Goal: Task Accomplishment & Management: Use online tool/utility

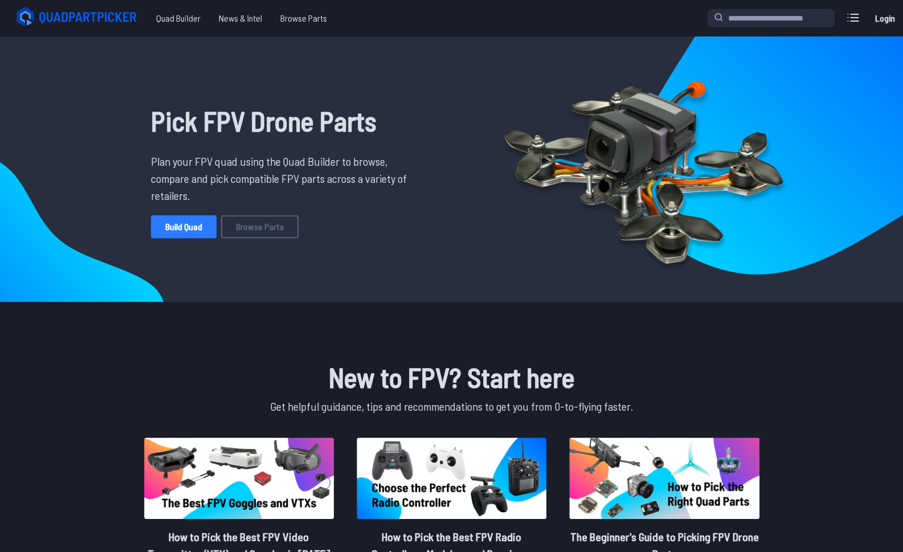
click at [189, 224] on link "Build Quad" at bounding box center [184, 226] width 66 height 23
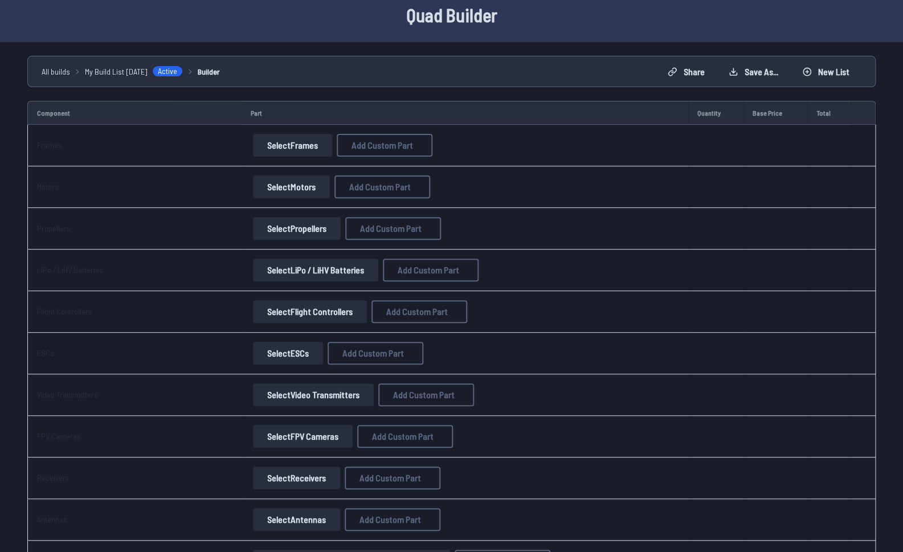
scroll to position [51, 0]
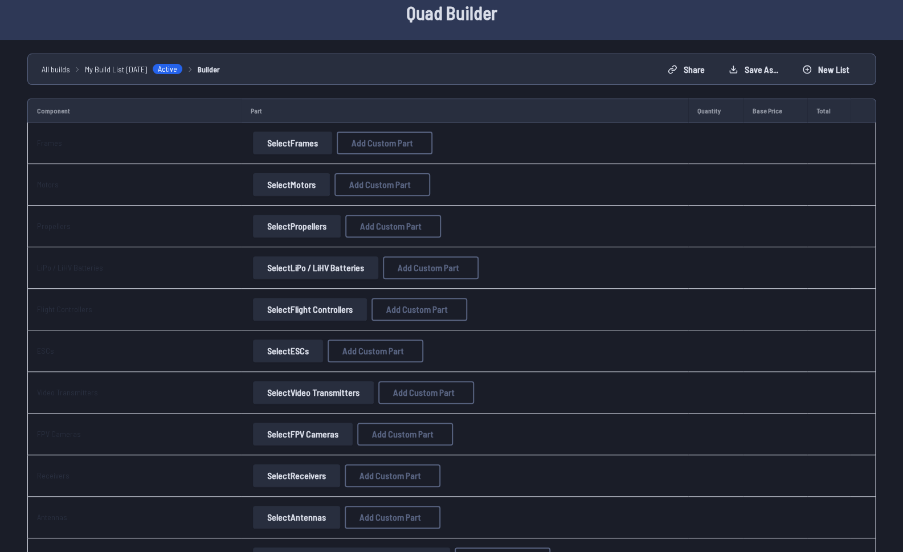
click at [300, 143] on button "Select Frames" at bounding box center [292, 143] width 79 height 23
click at [293, 142] on button "Select Frames" at bounding box center [292, 143] width 79 height 23
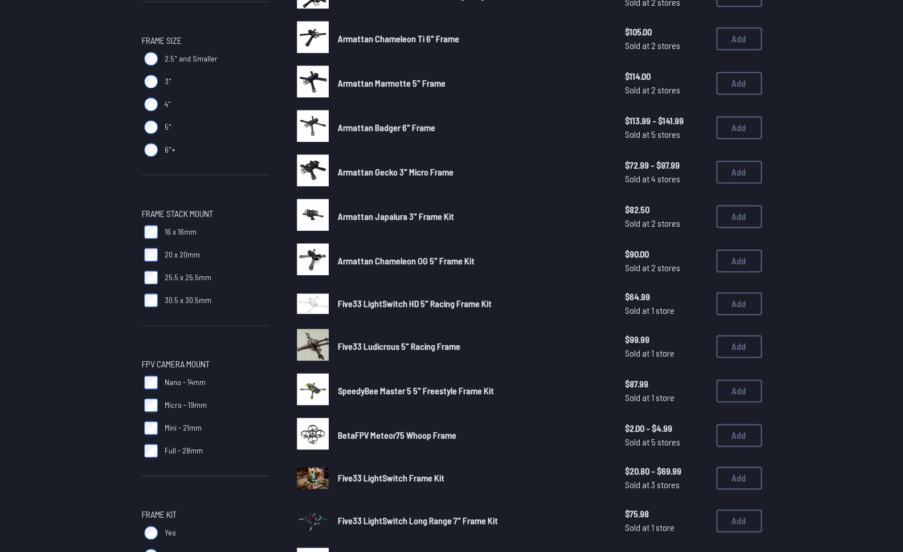
scroll to position [101, 0]
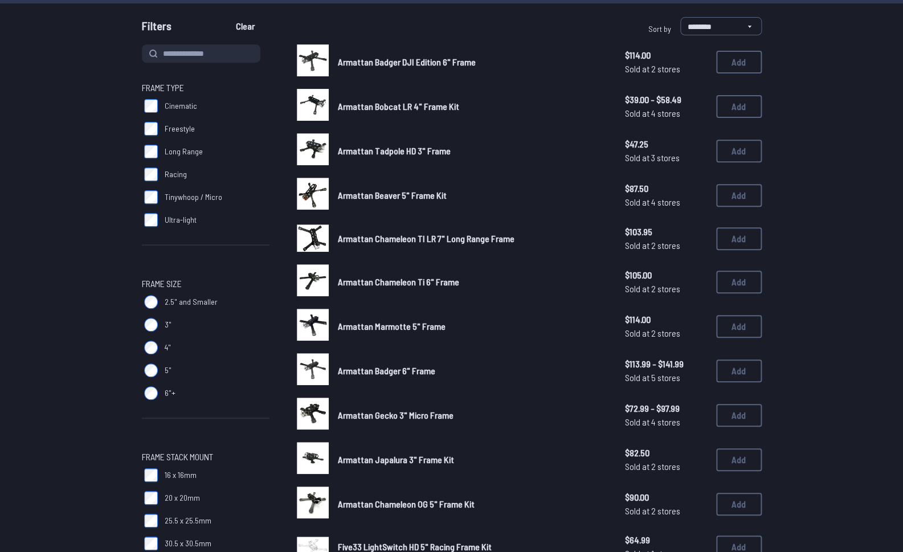
click at [317, 146] on img at bounding box center [313, 149] width 32 height 32
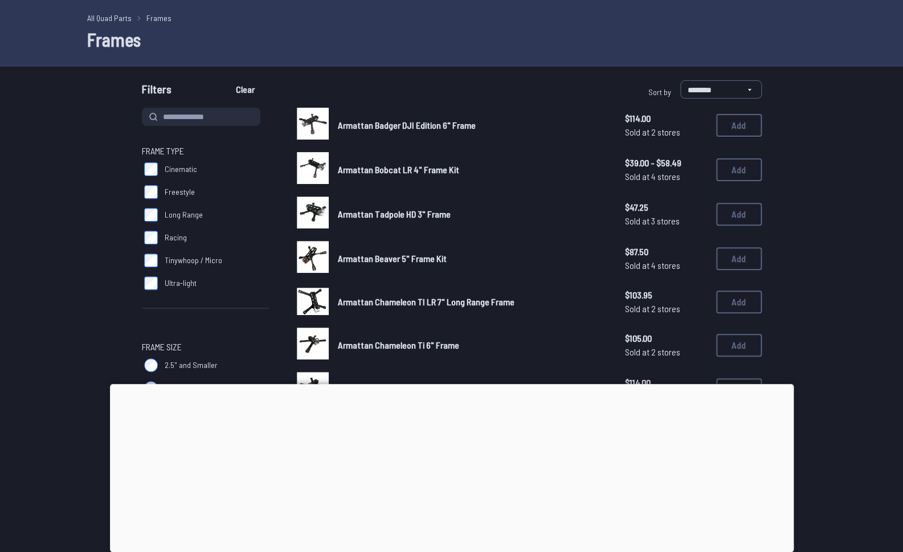
scroll to position [38, 0]
click at [446, 384] on div at bounding box center [452, 384] width 684 height 0
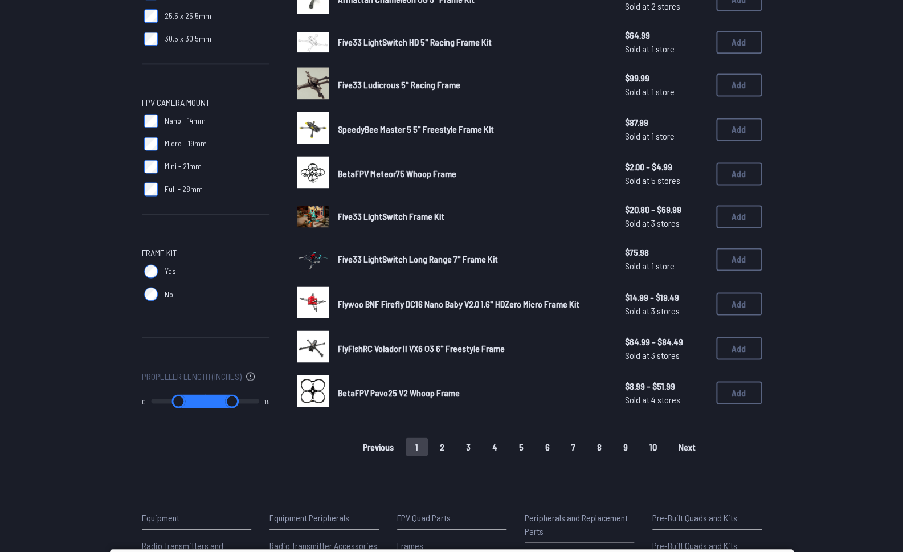
scroll to position [607, 0]
click at [440, 439] on button "2" at bounding box center [442, 446] width 24 height 18
click at [423, 446] on button "1" at bounding box center [417, 446] width 22 height 18
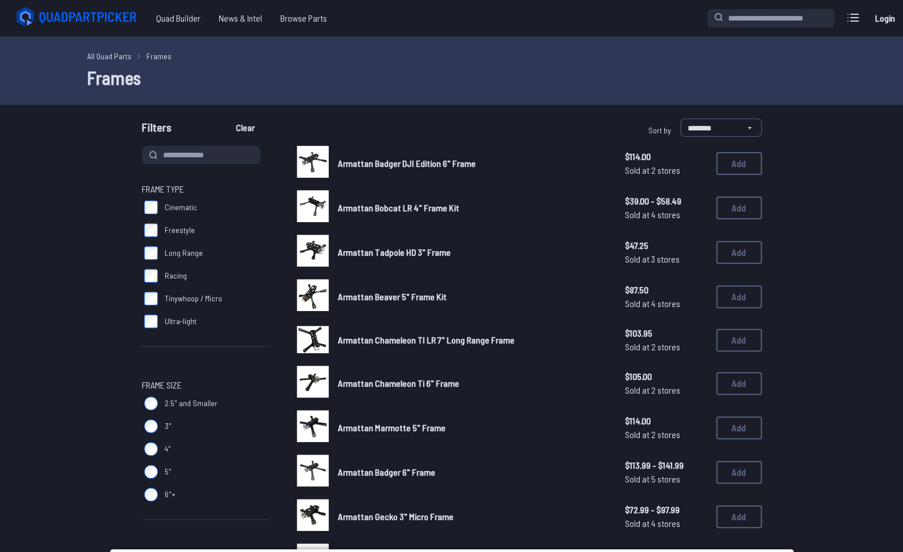
drag, startPoint x: 252, startPoint y: 398, endPoint x: 171, endPoint y: 400, distance: 80.9
type input "*"
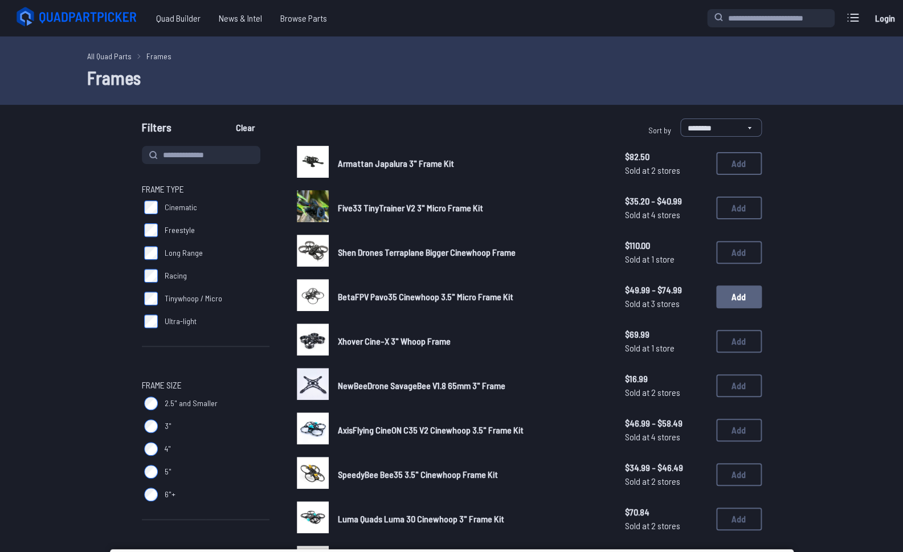
click at [726, 297] on button "Add" at bounding box center [739, 296] width 46 height 23
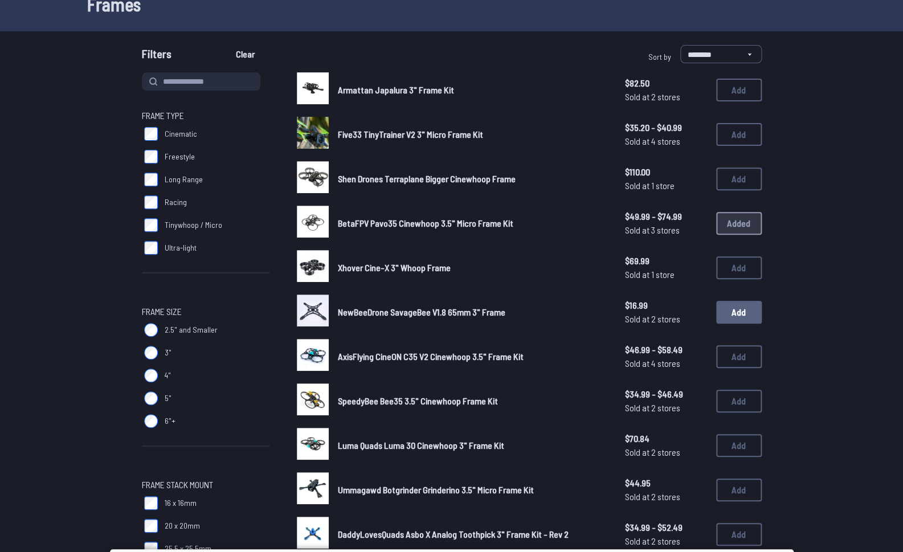
scroll to position [74, 0]
drag, startPoint x: 731, startPoint y: 385, endPoint x: 731, endPoint y: 391, distance: 6.8
click at [731, 391] on div "SpeedyBee Bee35 3.5" Cinewhoop Frame Kit $34.99 - $46.49 Sold at 2 stores $34.9…" at bounding box center [529, 400] width 465 height 35
click at [738, 490] on button "Add" at bounding box center [739, 489] width 46 height 23
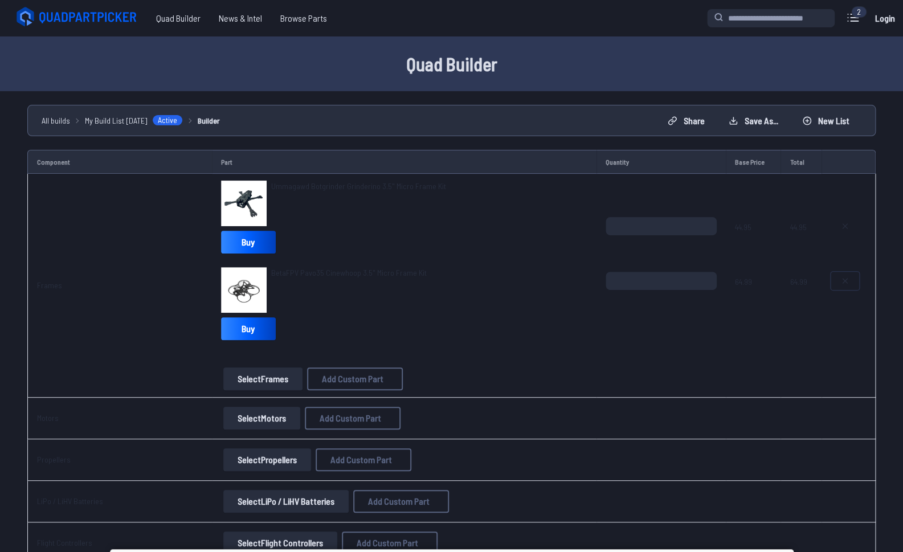
click at [847, 280] on icon at bounding box center [845, 281] width 5 height 5
type textarea "**********"
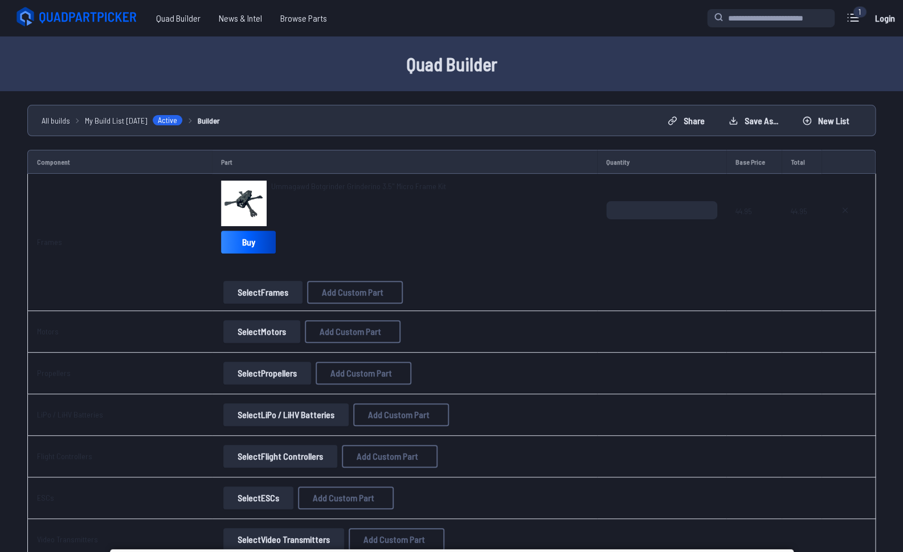
click at [254, 285] on button "Select Frames" at bounding box center [262, 292] width 79 height 23
click at [248, 328] on button "Select Motors" at bounding box center [261, 331] width 77 height 23
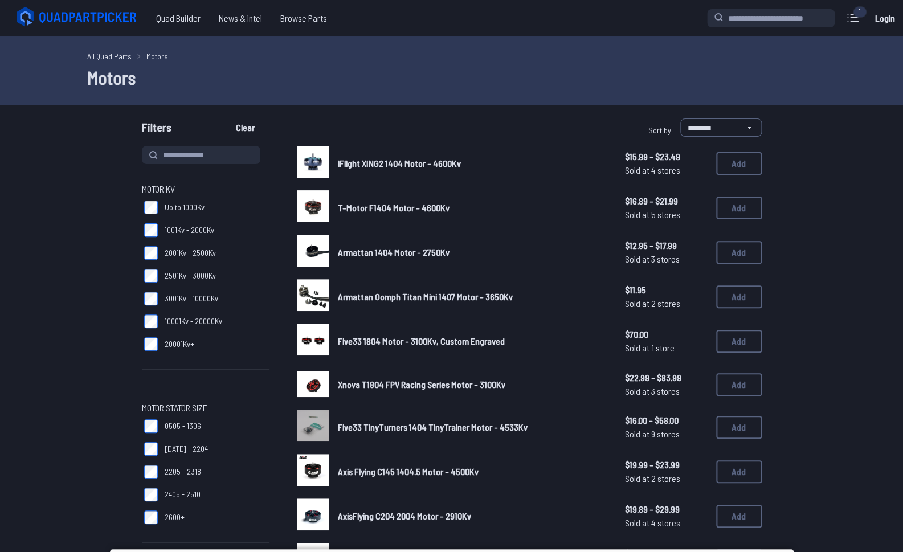
click at [115, 54] on link "All Quad Parts" at bounding box center [109, 56] width 44 height 12
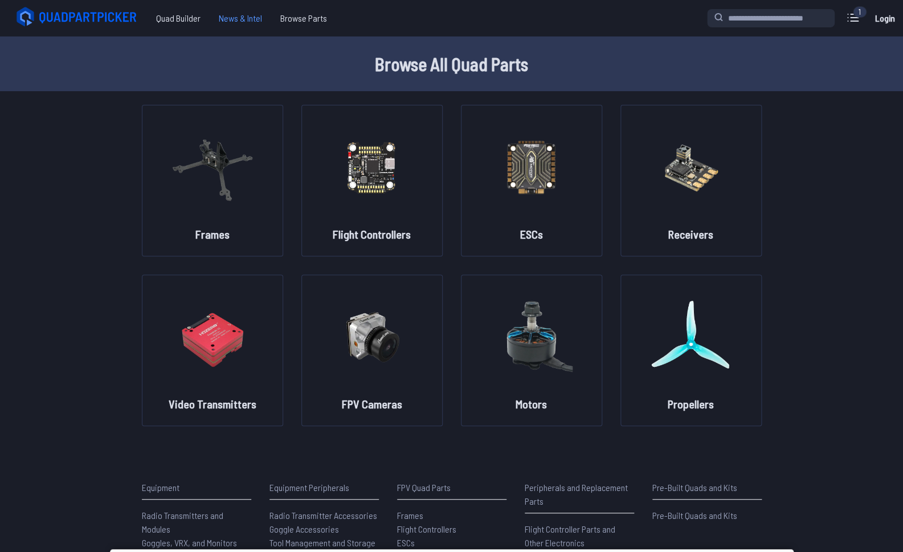
click at [243, 23] on span "News & Intel" at bounding box center [241, 18] width 62 height 23
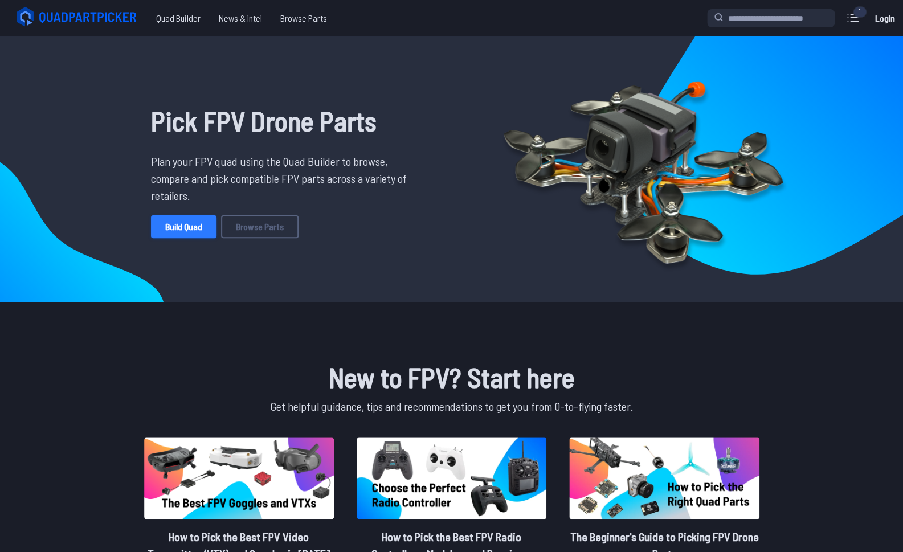
click at [201, 229] on link "Build Quad" at bounding box center [184, 226] width 66 height 23
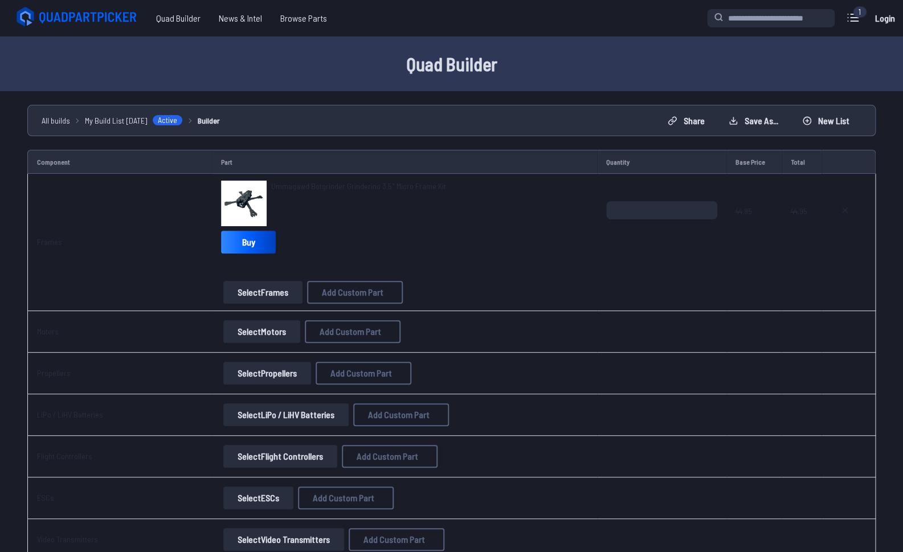
click at [276, 293] on button "Select Frames" at bounding box center [262, 292] width 79 height 23
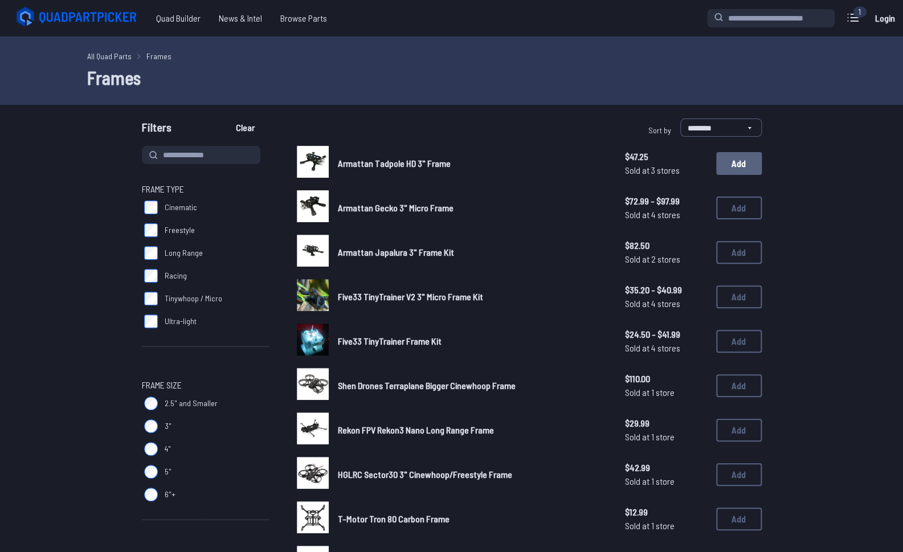
click at [737, 163] on button "Add" at bounding box center [739, 163] width 46 height 23
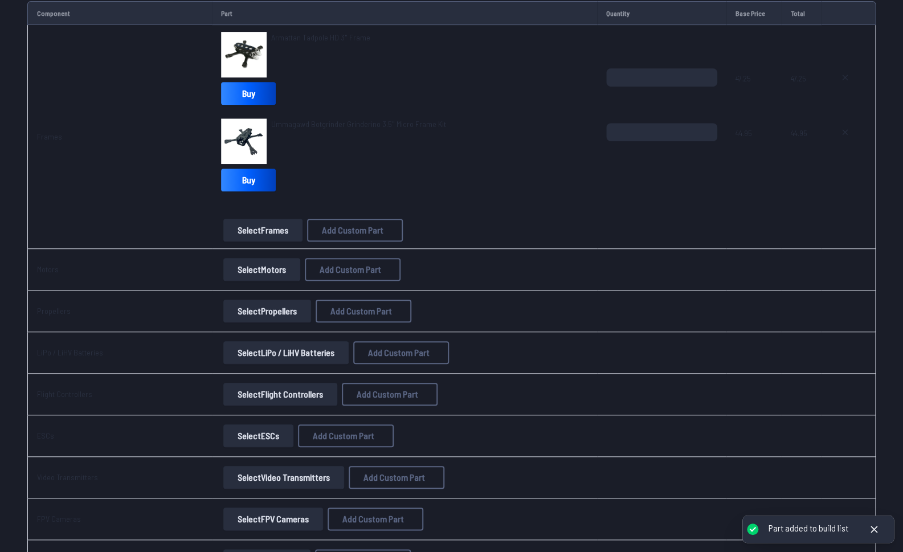
scroll to position [156, 0]
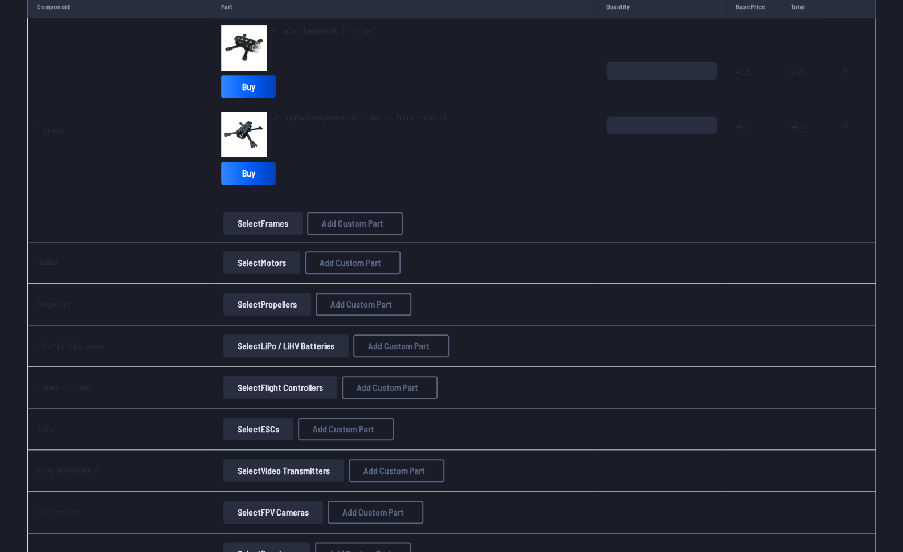
click at [272, 347] on button "Select LiPo / LiHV Batteries" at bounding box center [285, 345] width 125 height 23
click at [309, 344] on button "Select LiPo / LiHV Batteries" at bounding box center [285, 345] width 125 height 23
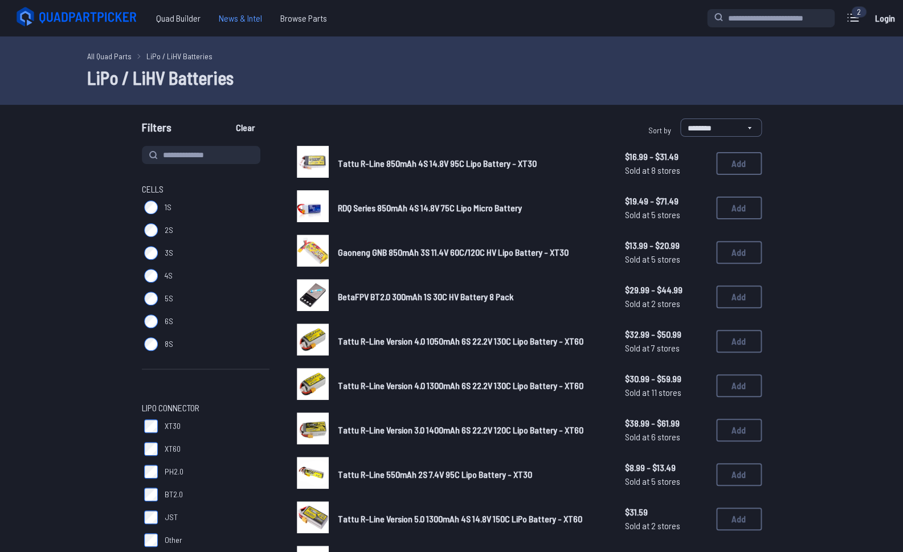
click at [238, 14] on span "News & Intel" at bounding box center [241, 18] width 62 height 23
